Goal: Task Accomplishment & Management: Manage account settings

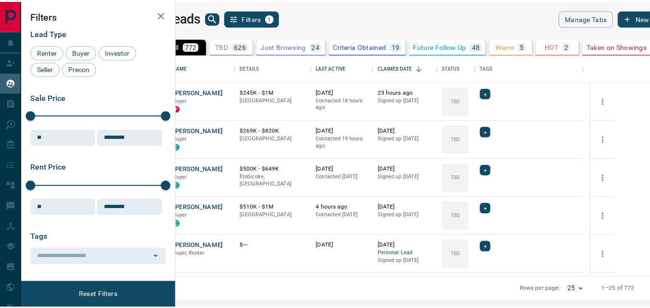
scroll to position [215, 468]
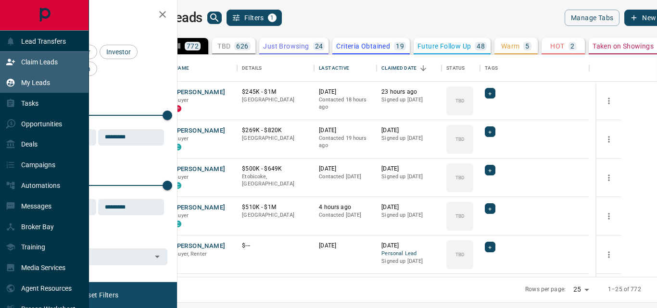
click at [25, 63] on p "Claim Leads" at bounding box center [39, 62] width 37 height 8
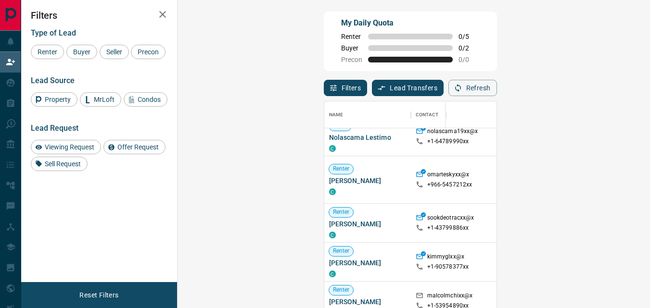
scroll to position [61, 0]
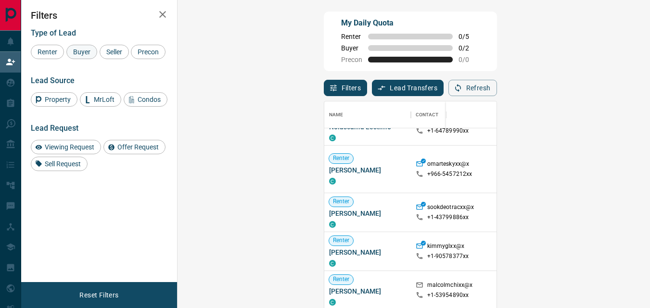
click at [82, 52] on span "Buyer" at bounding box center [82, 52] width 24 height 8
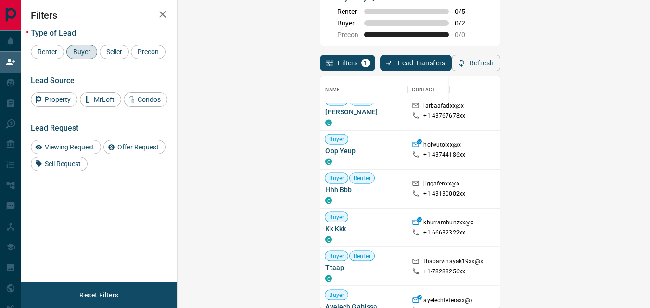
scroll to position [1553, 0]
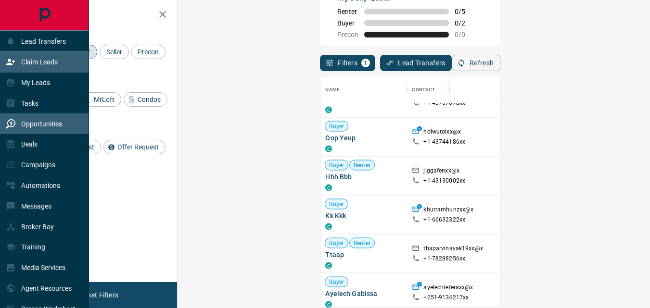
click at [38, 122] on p "Opportunities" at bounding box center [41, 124] width 41 height 8
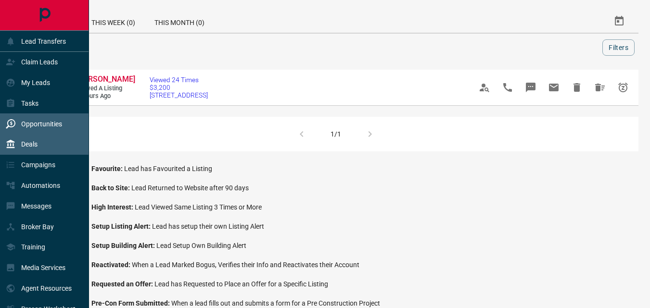
click at [33, 141] on p "Deals" at bounding box center [29, 145] width 16 height 8
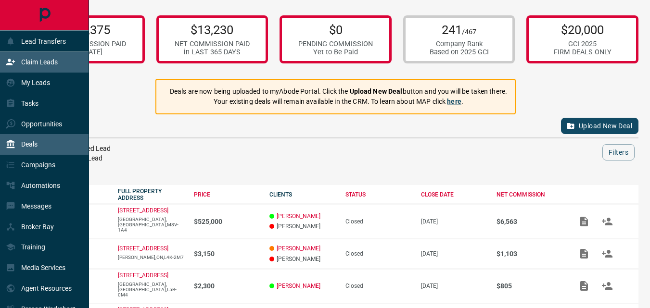
click at [38, 67] on div "Claim Leads" at bounding box center [32, 62] width 52 height 16
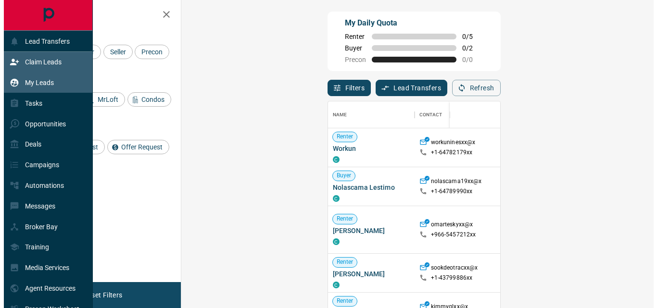
scroll to position [224, 445]
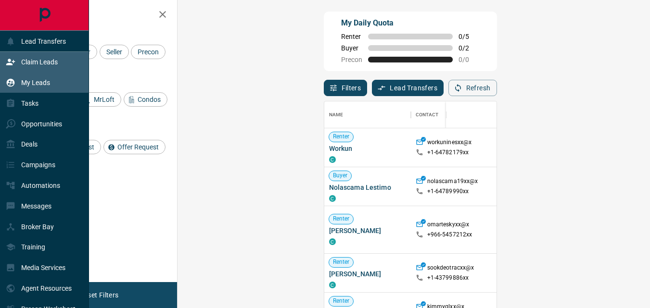
click at [35, 87] on p "My Leads" at bounding box center [35, 83] width 29 height 8
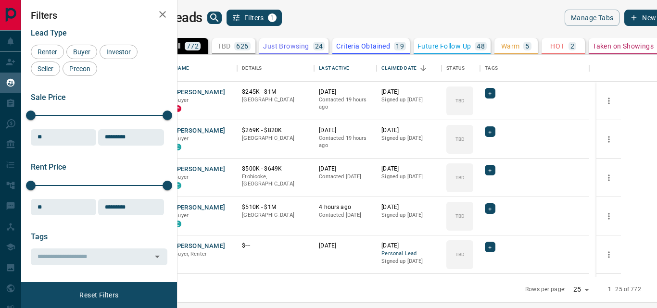
scroll to position [215, 468]
click at [349, 65] on div "Last Active" at bounding box center [334, 68] width 30 height 27
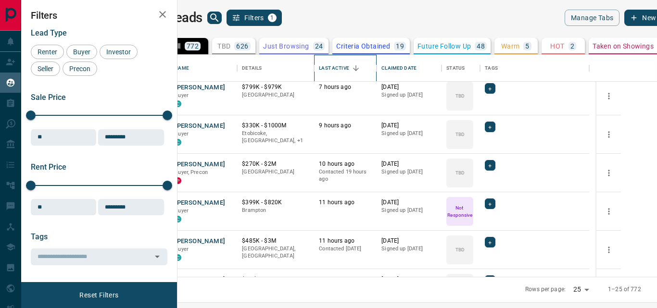
scroll to position [164, 0]
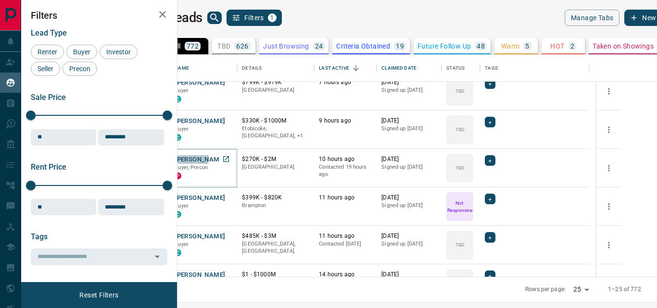
click at [224, 159] on button "[PERSON_NAME]" at bounding box center [200, 159] width 51 height 9
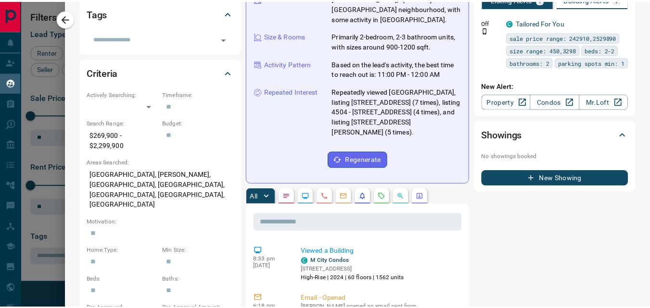
scroll to position [0, 0]
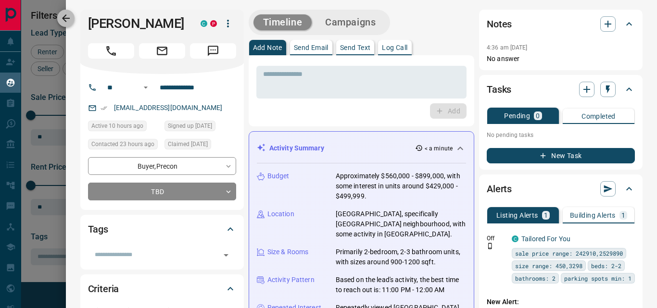
click at [64, 16] on icon "button" at bounding box center [66, 19] width 12 height 12
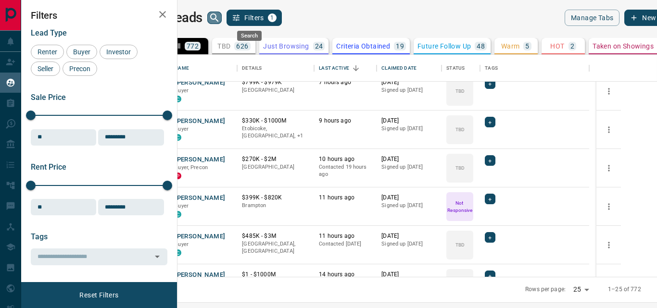
click at [218, 19] on icon "search button" at bounding box center [214, 17] width 8 height 8
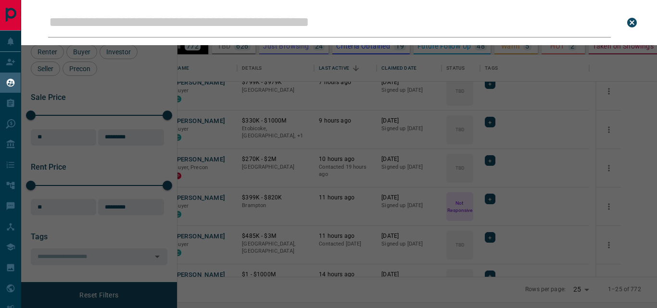
click at [248, 19] on input "Leads Search Bar" at bounding box center [329, 23] width 563 height 30
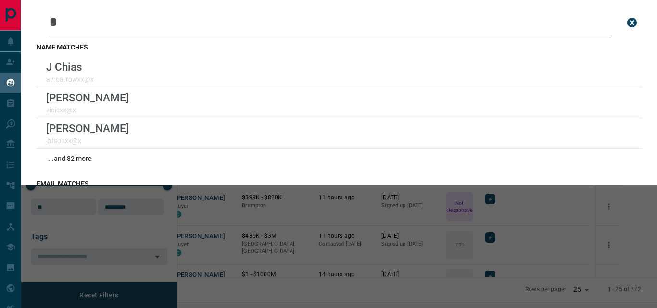
type input "******"
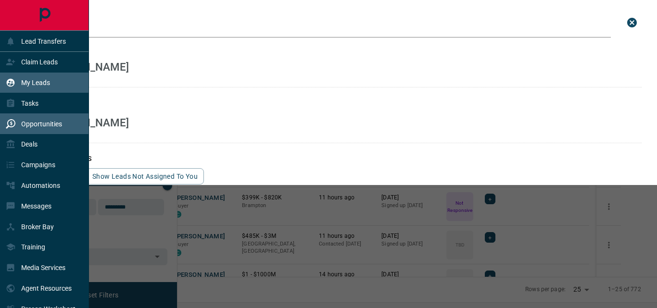
click at [40, 124] on p "Opportunities" at bounding box center [41, 124] width 41 height 8
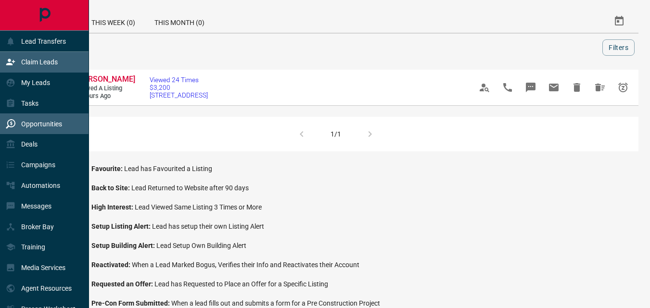
click at [35, 62] on p "Claim Leads" at bounding box center [39, 62] width 37 height 8
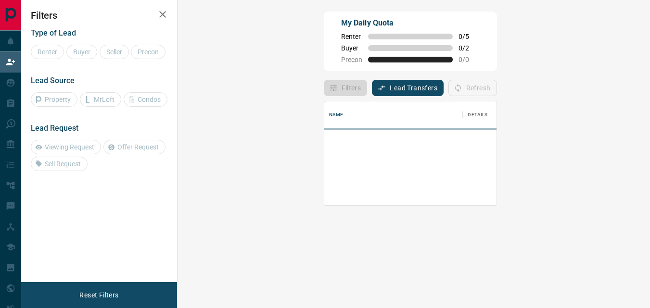
scroll to position [58, 445]
